Goal: Task Accomplishment & Management: Complete application form

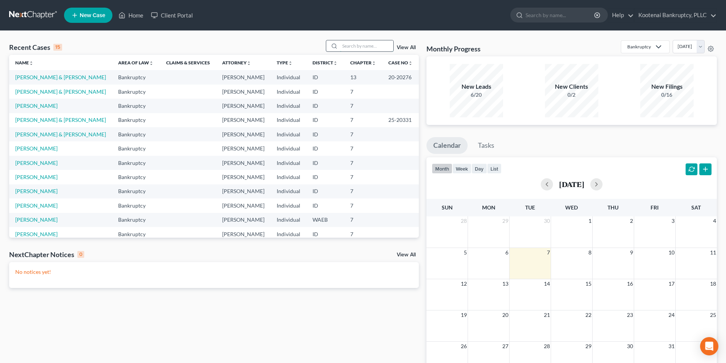
click at [367, 47] on input "search" at bounding box center [366, 45] width 53 height 11
type input "h"
click at [34, 96] on td "[PERSON_NAME] & [PERSON_NAME]" at bounding box center [60, 92] width 103 height 14
click at [36, 93] on link "[PERSON_NAME] & [PERSON_NAME]" at bounding box center [60, 91] width 91 height 6
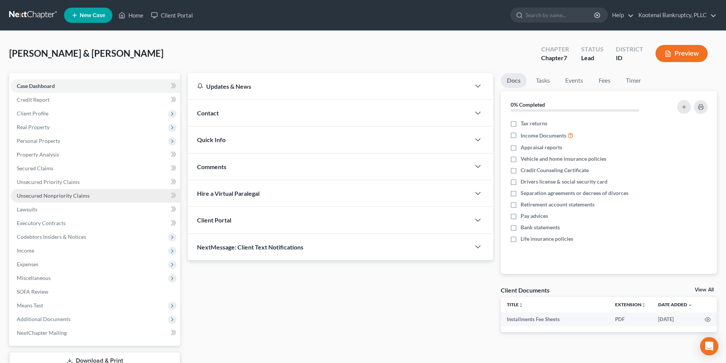
click at [56, 197] on span "Unsecured Nonpriority Claims" at bounding box center [53, 196] width 73 height 6
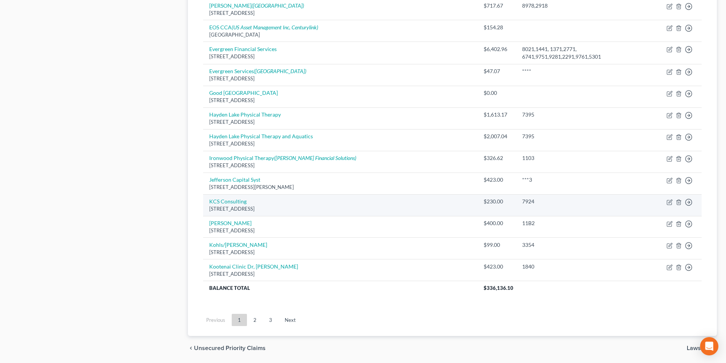
scroll to position [517, 0]
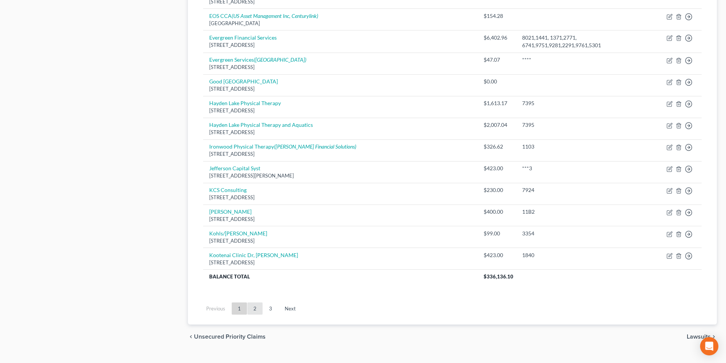
click at [258, 303] on link "2" at bounding box center [254, 309] width 15 height 12
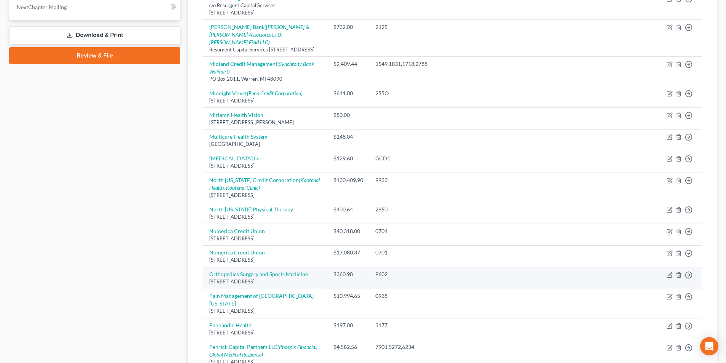
scroll to position [0, 0]
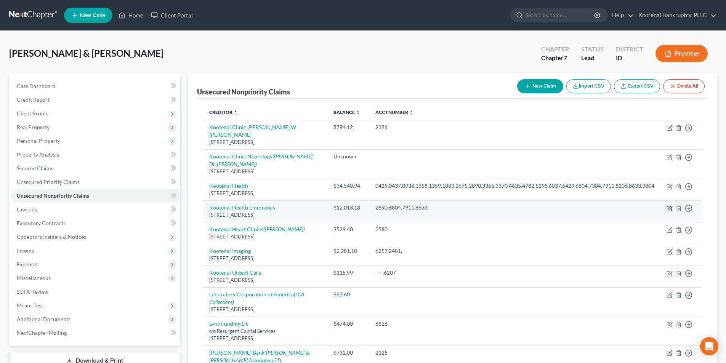
click at [669, 211] on icon "button" at bounding box center [669, 208] width 5 height 5
select select "13"
select select "8"
select select "4"
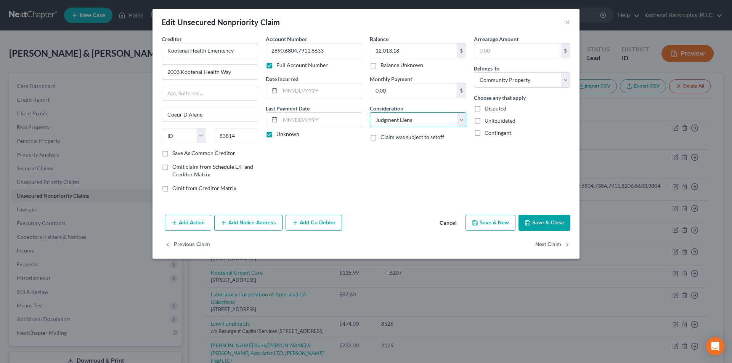
drag, startPoint x: 402, startPoint y: 116, endPoint x: 406, endPoint y: 124, distance: 8.7
click at [403, 116] on select "Select Cable / Satellite Services Collection Agency Credit Card Debt Debt Couns…" at bounding box center [418, 119] width 96 height 15
select select "9"
click at [370, 112] on select "Select Cable / Satellite Services Collection Agency Credit Card Debt Debt Couns…" at bounding box center [418, 119] width 96 height 15
click at [548, 226] on button "Save & Close" at bounding box center [544, 223] width 52 height 16
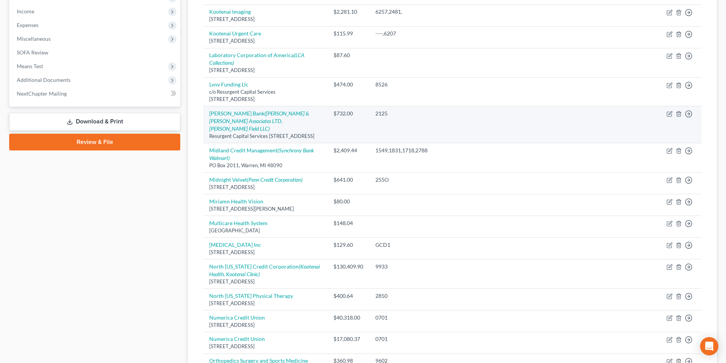
scroll to position [220, 0]
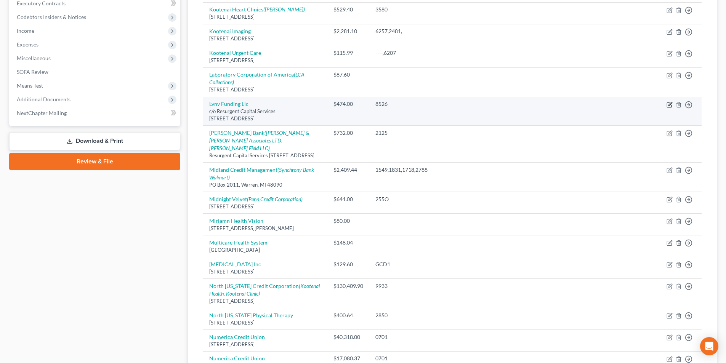
click at [668, 108] on icon "button" at bounding box center [670, 105] width 6 height 6
select select "42"
select select "1"
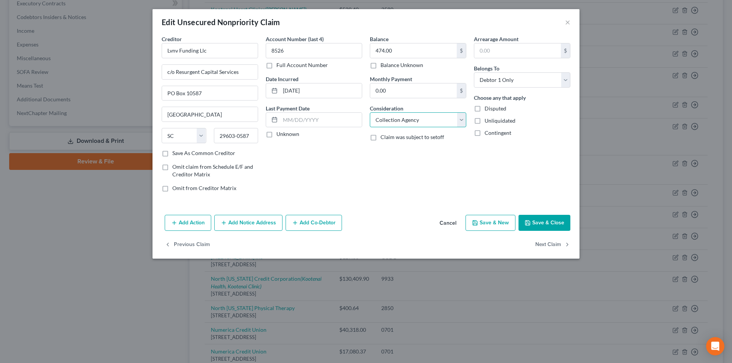
drag, startPoint x: 418, startPoint y: 121, endPoint x: 417, endPoint y: 127, distance: 5.5
click at [418, 121] on select "Select Cable / Satellite Services Collection Agency Credit Card Debt Debt Couns…" at bounding box center [418, 119] width 96 height 15
drag, startPoint x: 578, startPoint y: 123, endPoint x: 557, endPoint y: 91, distance: 38.3
click at [578, 123] on div "Creditor * Lvnv Funding Llc c/o Resurgent Capital Services [GEOGRAPHIC_DATA] [U…" at bounding box center [365, 123] width 427 height 177
click at [557, 86] on select "Select Debtor 1 Only Debtor 2 Only Debtor 1 And Debtor 2 Only At Least One Of T…" at bounding box center [522, 79] width 96 height 15
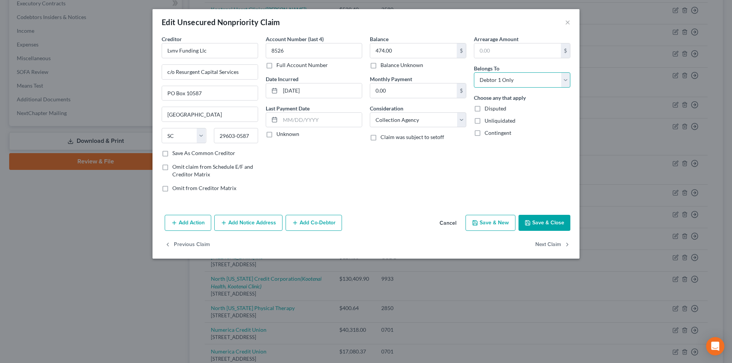
select select "4"
click at [474, 72] on select "Select Debtor 1 Only Debtor 2 Only Debtor 1 And Debtor 2 Only At Least One Of T…" at bounding box center [522, 79] width 96 height 15
click at [538, 217] on button "Save & Close" at bounding box center [544, 223] width 52 height 16
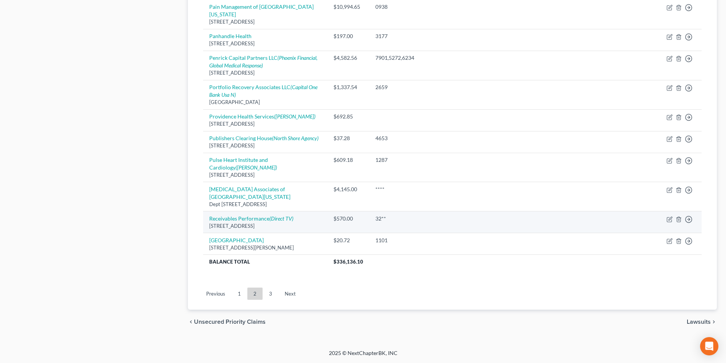
scroll to position [639, 0]
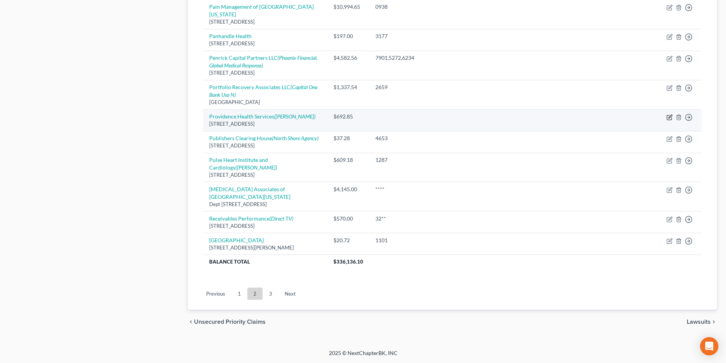
click at [668, 120] on icon "button" at bounding box center [670, 117] width 6 height 6
select select "50"
select select "8"
select select "4"
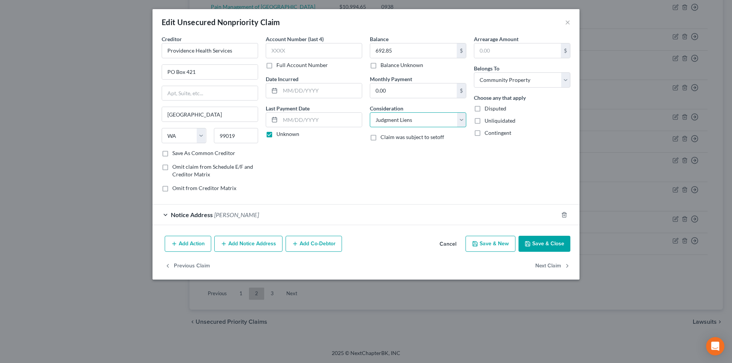
drag, startPoint x: 454, startPoint y: 118, endPoint x: 448, endPoint y: 126, distance: 10.4
click at [454, 118] on select "Select Cable / Satellite Services Collection Agency Credit Card Debt Debt Couns…" at bounding box center [418, 119] width 96 height 15
select select "9"
click at [370, 112] on select "Select Cable / Satellite Services Collection Agency Credit Card Debt Debt Couns…" at bounding box center [418, 119] width 96 height 15
click at [555, 244] on button "Save & Close" at bounding box center [544, 244] width 52 height 16
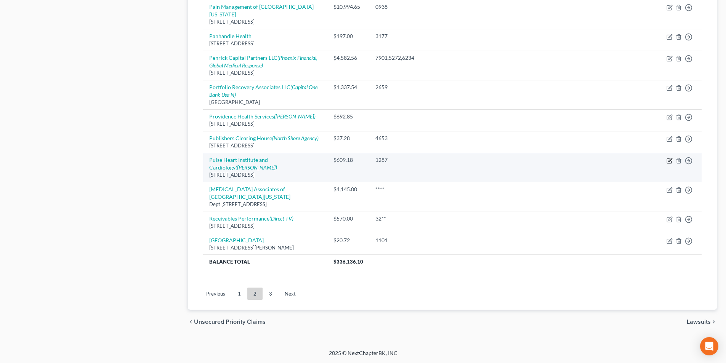
click at [668, 164] on icon "button" at bounding box center [670, 161] width 6 height 6
select select "13"
select select "8"
select select "4"
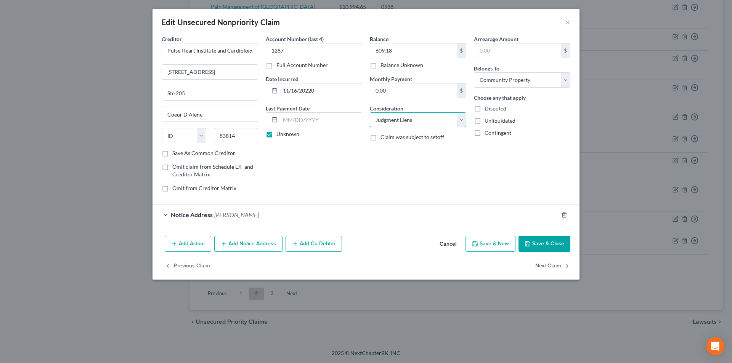
drag, startPoint x: 459, startPoint y: 123, endPoint x: 455, endPoint y: 127, distance: 5.7
click at [459, 123] on select "Select Cable / Satellite Services Collection Agency Credit Card Debt Debt Couns…" at bounding box center [418, 119] width 96 height 15
select select "9"
click at [370, 112] on select "Select Cable / Satellite Services Collection Agency Credit Card Debt Debt Couns…" at bounding box center [418, 119] width 96 height 15
click at [527, 244] on icon "button" at bounding box center [528, 244] width 6 height 6
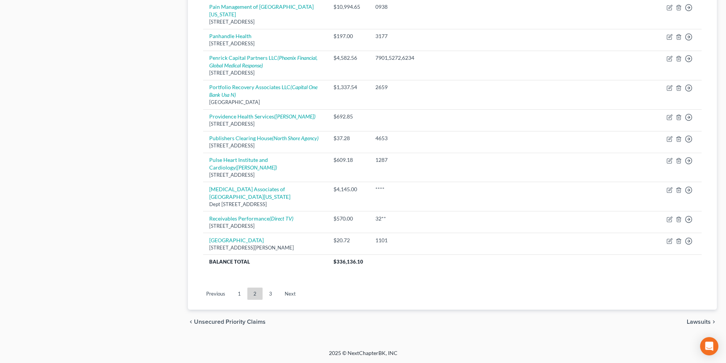
scroll to position [677, 0]
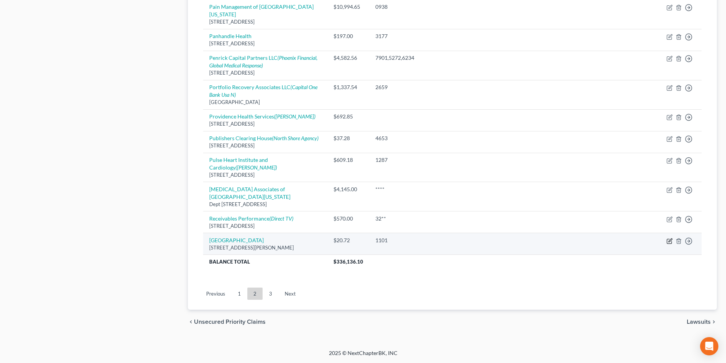
click at [669, 241] on icon "button" at bounding box center [670, 240] width 3 height 3
select select "26"
select select "8"
select select "4"
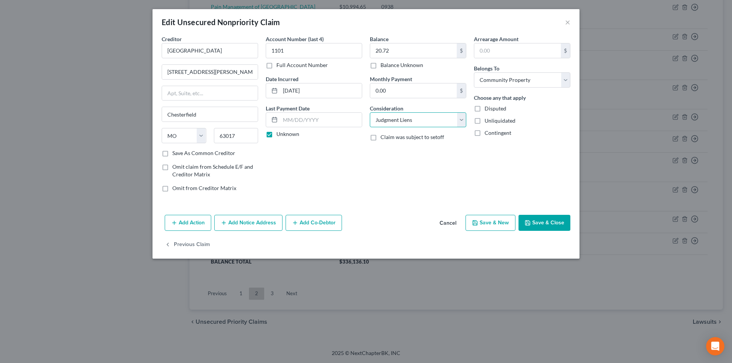
click at [406, 122] on select "Select Cable / Satellite Services Collection Agency Credit Card Debt Debt Couns…" at bounding box center [418, 119] width 96 height 15
select select "9"
click at [370, 112] on select "Select Cable / Satellite Services Collection Agency Credit Card Debt Debt Couns…" at bounding box center [418, 119] width 96 height 15
click at [546, 223] on button "Save & Close" at bounding box center [544, 223] width 52 height 16
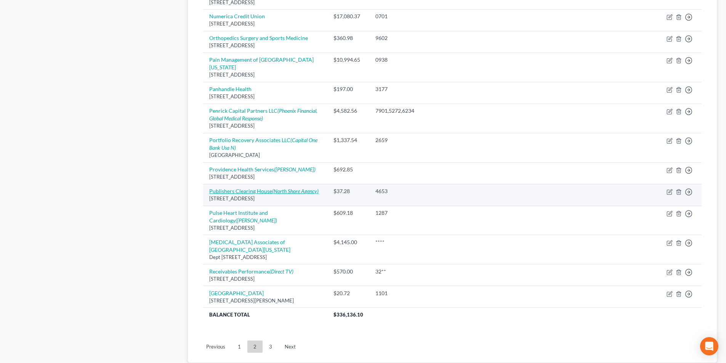
scroll to position [624, 0]
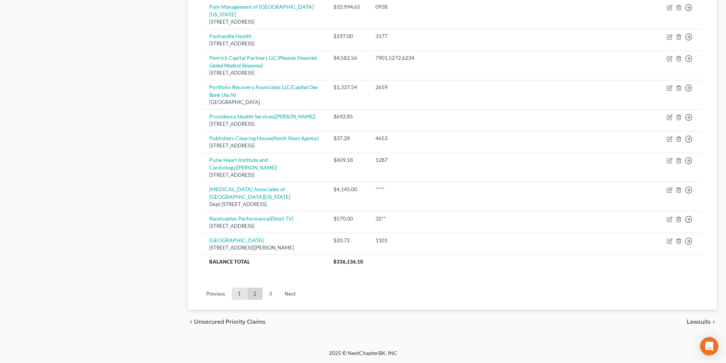
click at [239, 300] on link "1" at bounding box center [239, 294] width 15 height 12
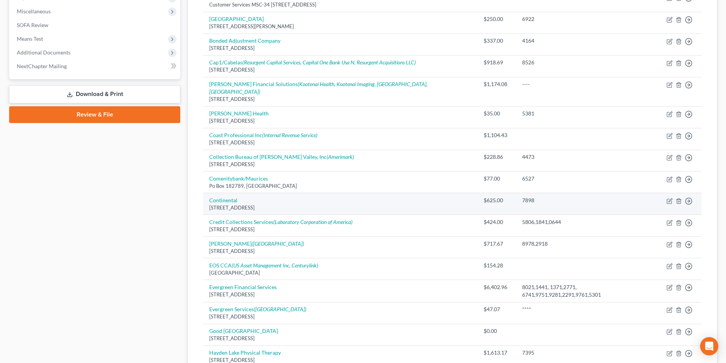
scroll to position [267, 0]
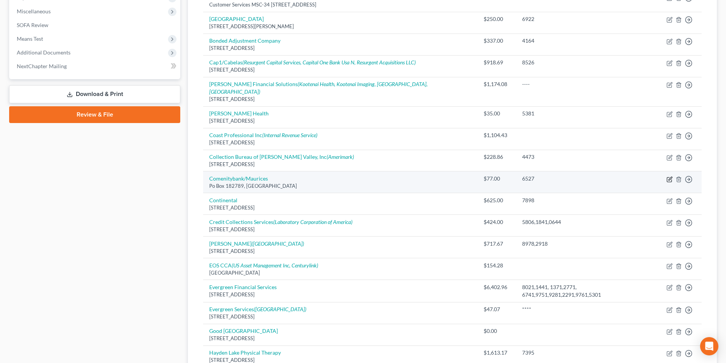
click at [670, 177] on icon "button" at bounding box center [670, 180] width 6 height 6
select select "36"
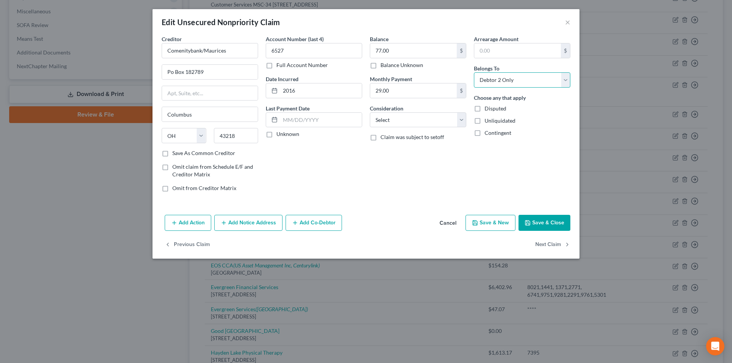
click at [542, 82] on select "Select Debtor 1 Only Debtor 2 Only Debtor 1 And Debtor 2 Only At Least One Of T…" at bounding box center [522, 79] width 96 height 15
select select "4"
click at [474, 72] on select "Select Debtor 1 Only Debtor 2 Only Debtor 1 And Debtor 2 Only At Least One Of T…" at bounding box center [522, 79] width 96 height 15
click at [545, 221] on button "Save & Close" at bounding box center [544, 223] width 52 height 16
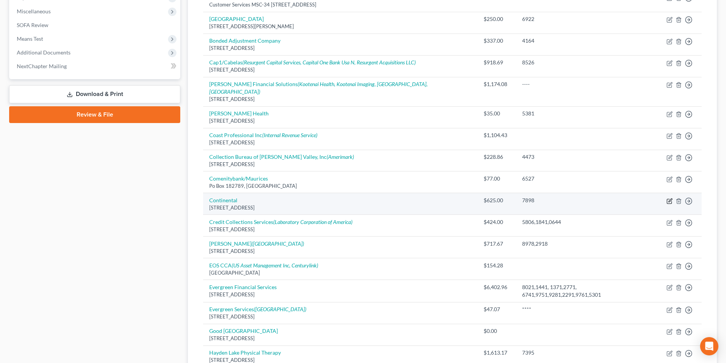
click at [669, 198] on icon "button" at bounding box center [670, 201] width 6 height 6
select select "42"
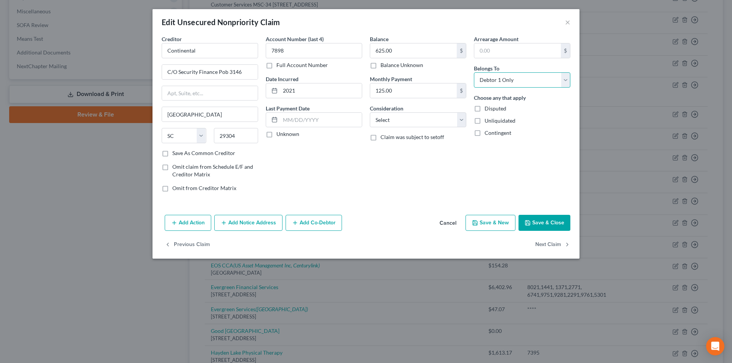
drag, startPoint x: 524, startPoint y: 83, endPoint x: 522, endPoint y: 87, distance: 4.5
click at [524, 82] on select "Select Debtor 1 Only Debtor 2 Only Debtor 1 And Debtor 2 Only At Least One Of T…" at bounding box center [522, 79] width 96 height 15
select select "4"
click at [474, 72] on select "Select Debtor 1 Only Debtor 2 Only Debtor 1 And Debtor 2 Only At Least One Of T…" at bounding box center [522, 79] width 96 height 15
click at [534, 227] on button "Save & Close" at bounding box center [544, 223] width 52 height 16
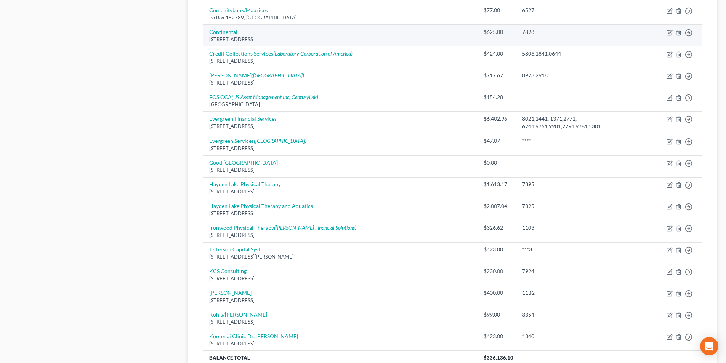
scroll to position [457, 0]
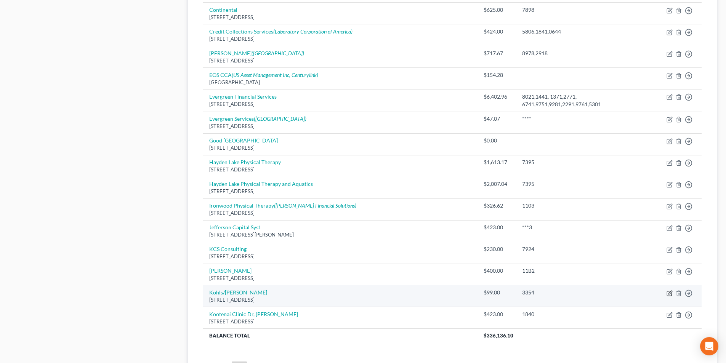
click at [669, 290] on icon "button" at bounding box center [670, 293] width 6 height 6
select select "52"
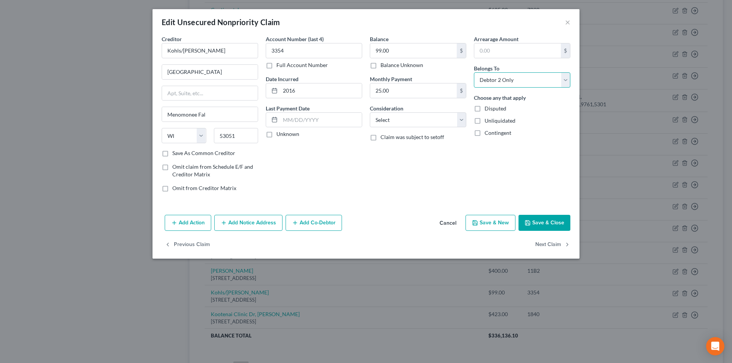
drag, startPoint x: 525, startPoint y: 81, endPoint x: 525, endPoint y: 87, distance: 5.7
click at [525, 81] on select "Select Debtor 1 Only Debtor 2 Only Debtor 1 And Debtor 2 Only At Least One Of T…" at bounding box center [522, 79] width 96 height 15
select select "4"
click at [474, 72] on select "Select Debtor 1 Only Debtor 2 Only Debtor 1 And Debtor 2 Only At Least One Of T…" at bounding box center [522, 79] width 96 height 15
click at [544, 218] on button "Save & Close" at bounding box center [544, 223] width 52 height 16
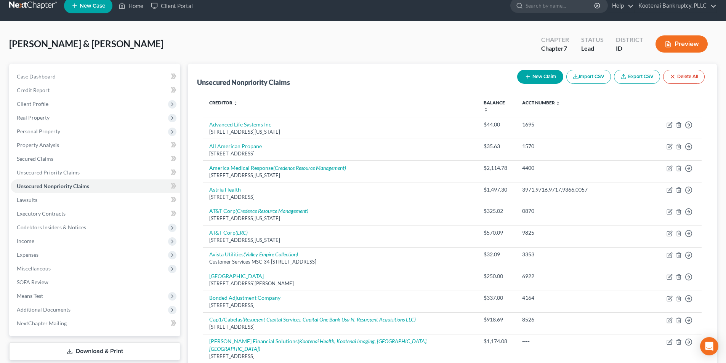
scroll to position [0, 0]
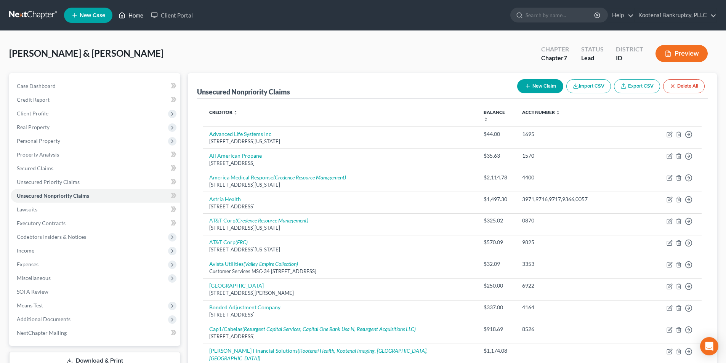
click at [145, 18] on link "Home" at bounding box center [131, 15] width 32 height 14
